Goal: Information Seeking & Learning: Understand process/instructions

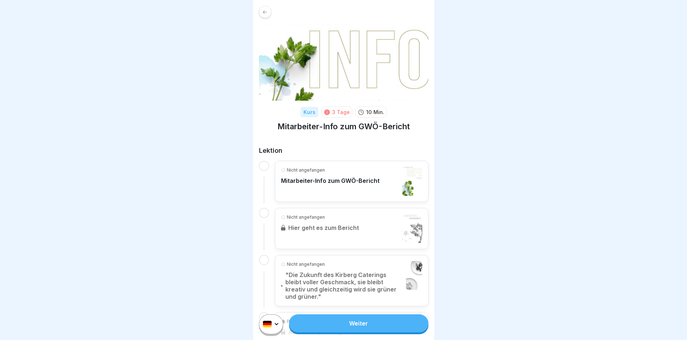
scroll to position [36, 0]
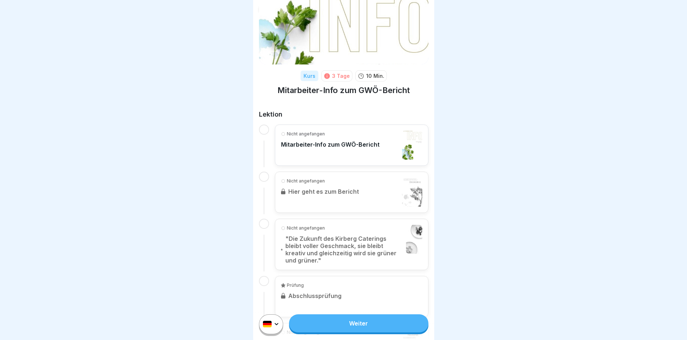
click at [349, 147] on p "Mitarbeiter-Info zum GWÖ-Bericht" at bounding box center [330, 144] width 99 height 7
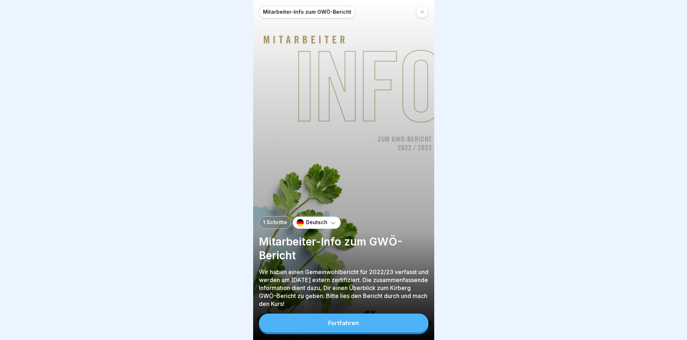
scroll to position [5, 0]
click at [359, 321] on button "Fortfahren" at bounding box center [344, 323] width 170 height 19
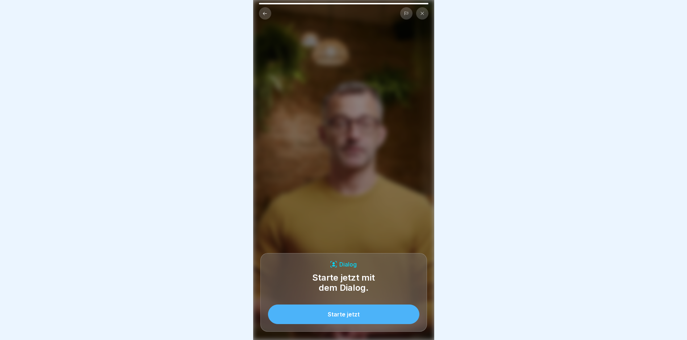
click at [353, 318] on div "Starte jetzt" at bounding box center [344, 314] width 32 height 7
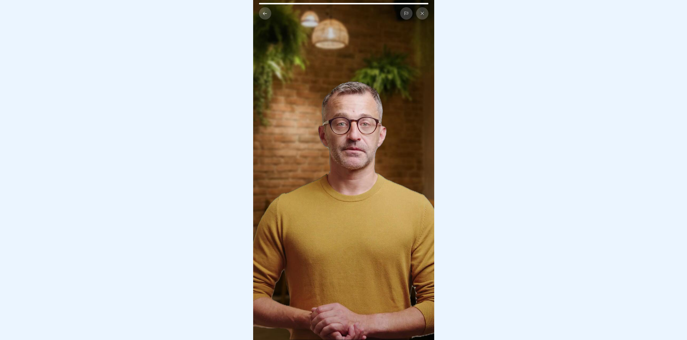
click at [264, 7] on button at bounding box center [265, 13] width 12 height 12
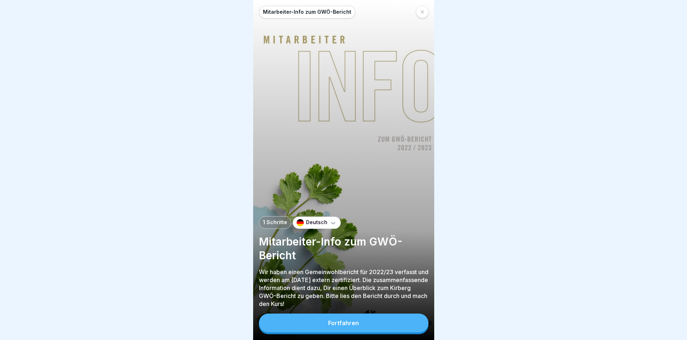
click at [339, 323] on div "Fortfahren" at bounding box center [343, 323] width 31 height 7
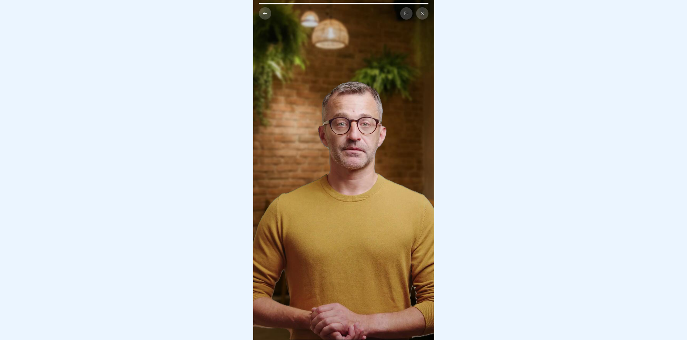
click at [346, 7] on div at bounding box center [344, 13] width 170 height 12
drag, startPoint x: 361, startPoint y: 160, endPoint x: 358, endPoint y: 170, distance: 10.1
click at [361, 160] on video at bounding box center [343, 170] width 181 height 340
click at [339, 310] on video at bounding box center [343, 170] width 181 height 340
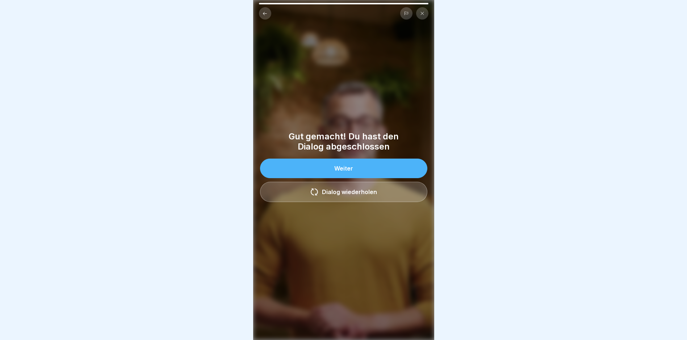
click at [379, 162] on button "Weiter" at bounding box center [343, 169] width 167 height 20
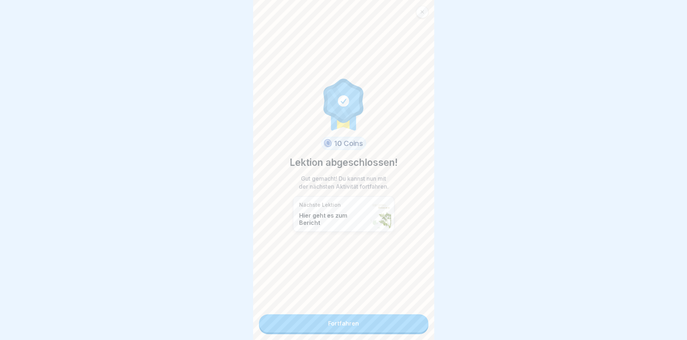
click at [335, 319] on link "Fortfahren" at bounding box center [344, 323] width 170 height 18
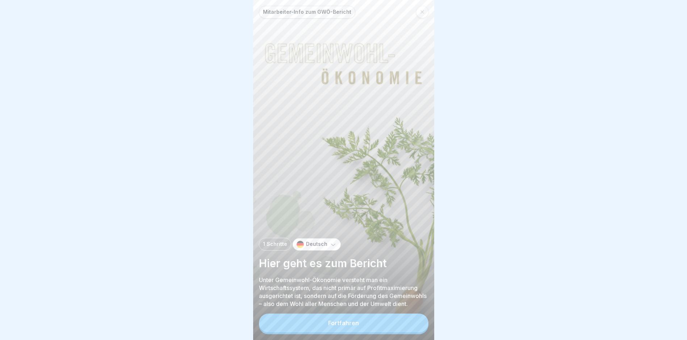
click at [353, 326] on div "Fortfahren" at bounding box center [343, 323] width 31 height 7
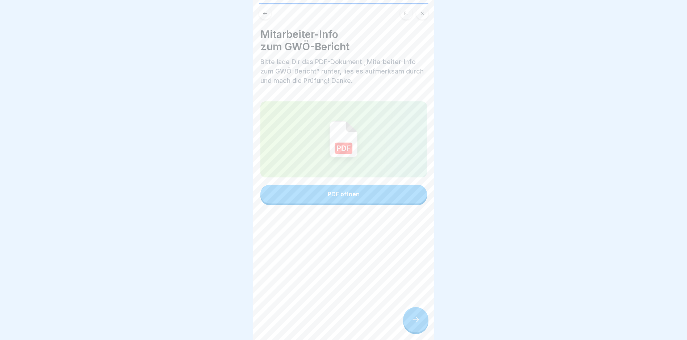
click at [355, 200] on button "PDF öffnen" at bounding box center [343, 194] width 167 height 19
